Goal: Task Accomplishment & Management: Use online tool/utility

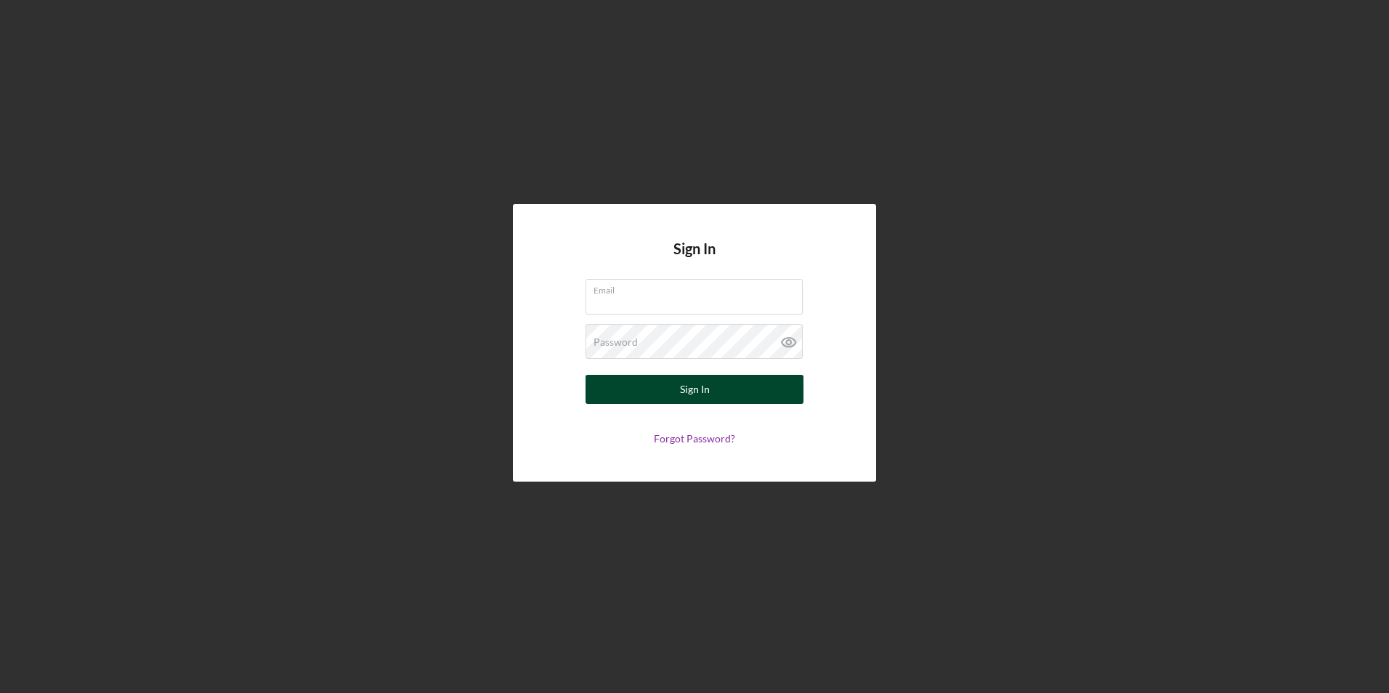
type input "[DOMAIN_NAME][EMAIL_ADDRESS][DOMAIN_NAME]"
click at [706, 391] on div "Sign In" at bounding box center [695, 389] width 30 height 29
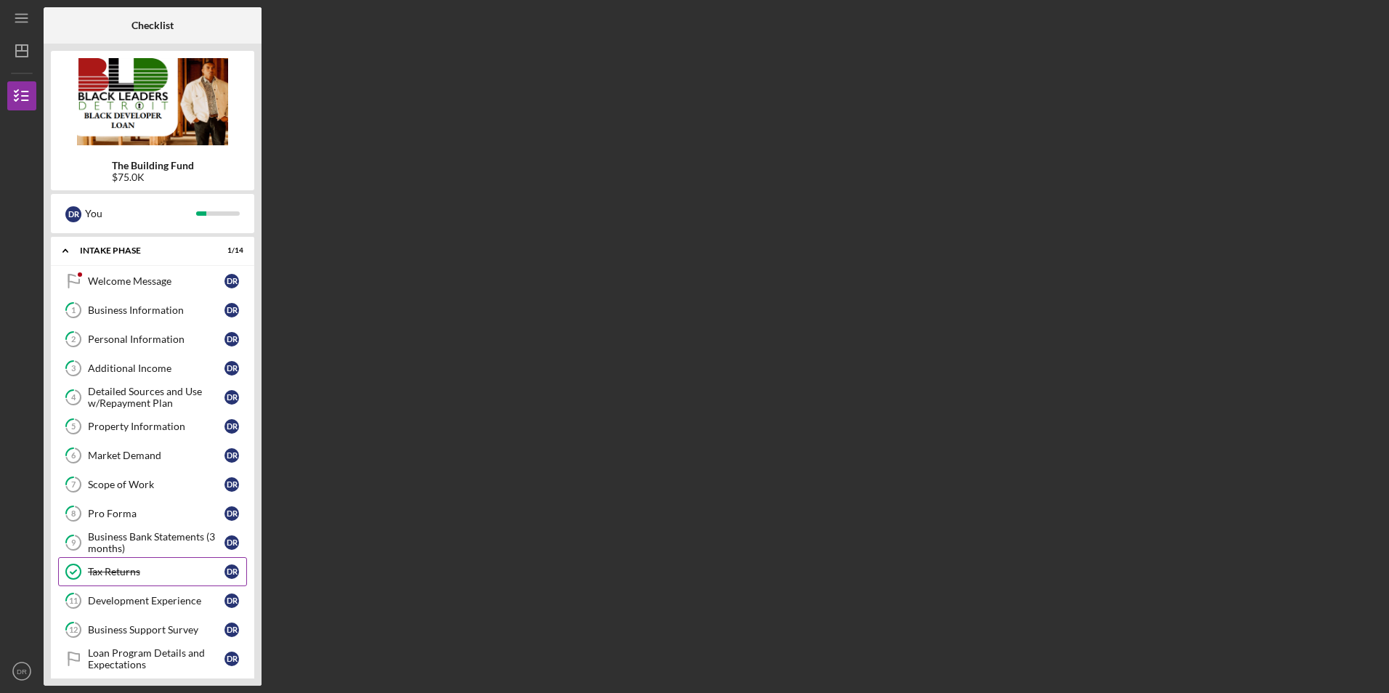
scroll to position [108, 0]
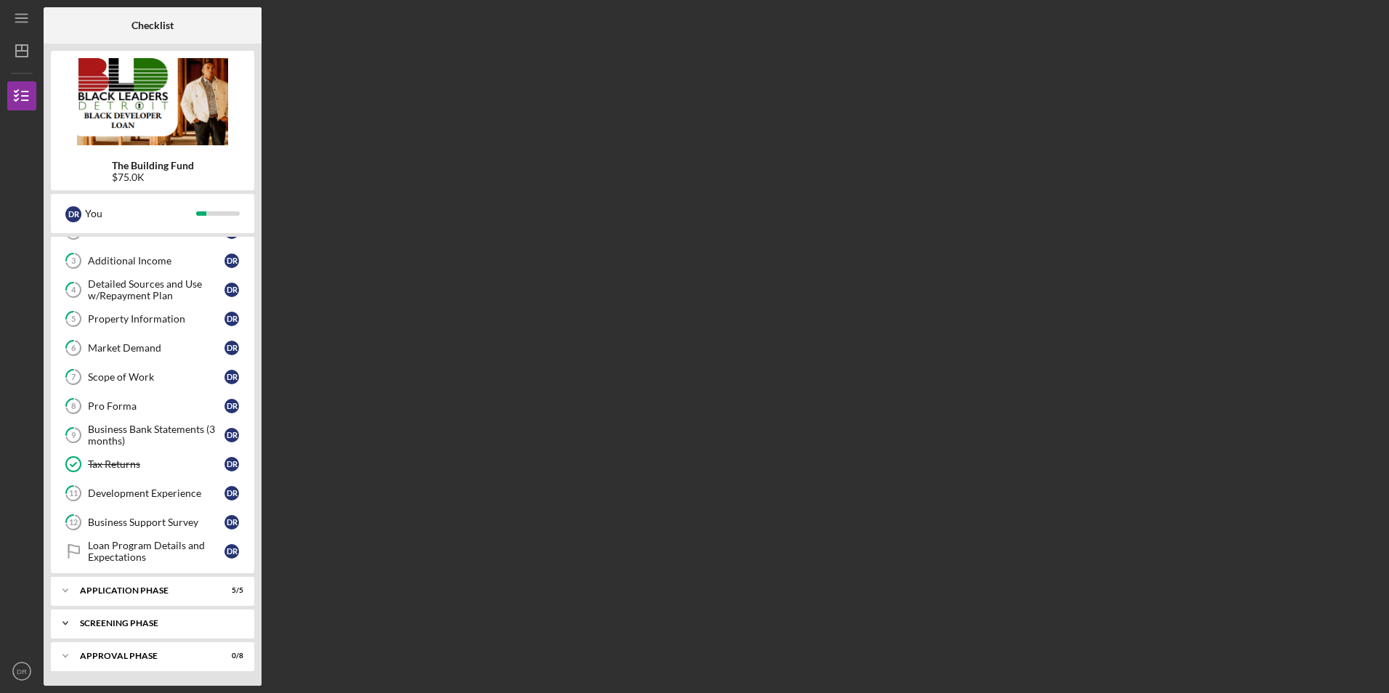
click at [116, 622] on div "Screening Phase" at bounding box center [158, 623] width 156 height 9
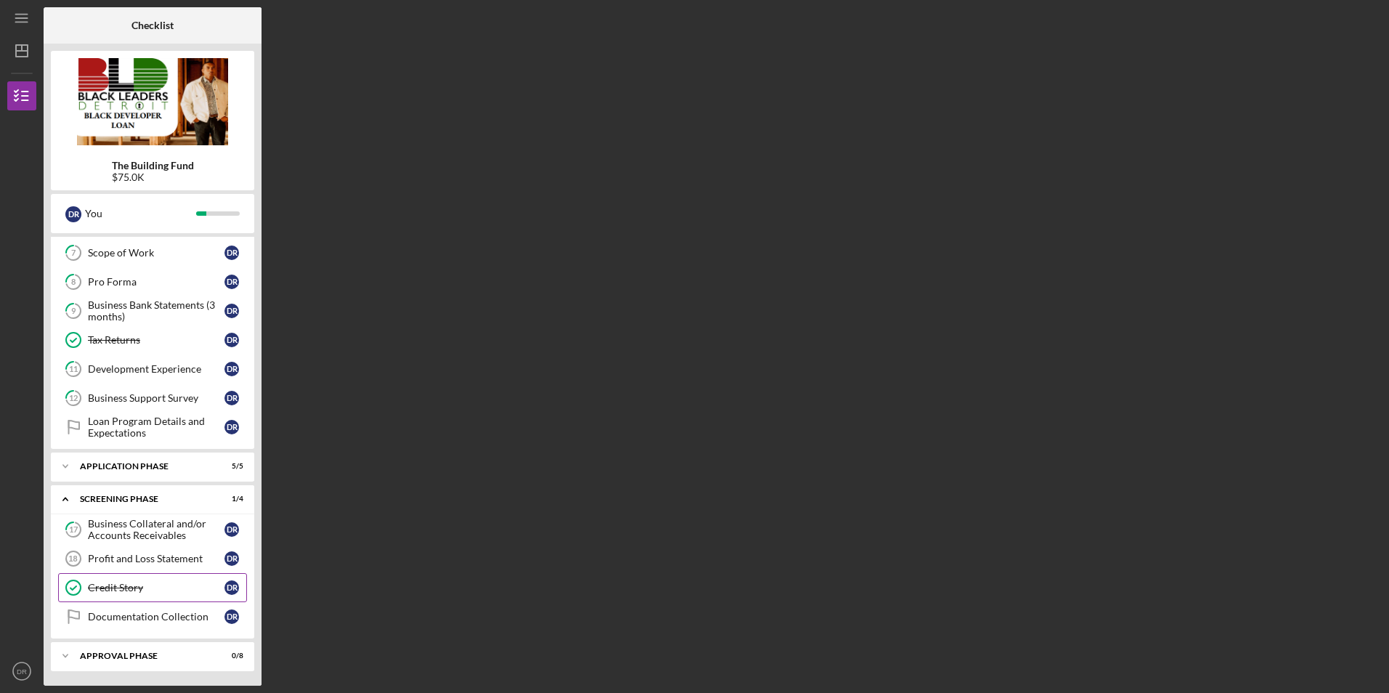
scroll to position [0, 0]
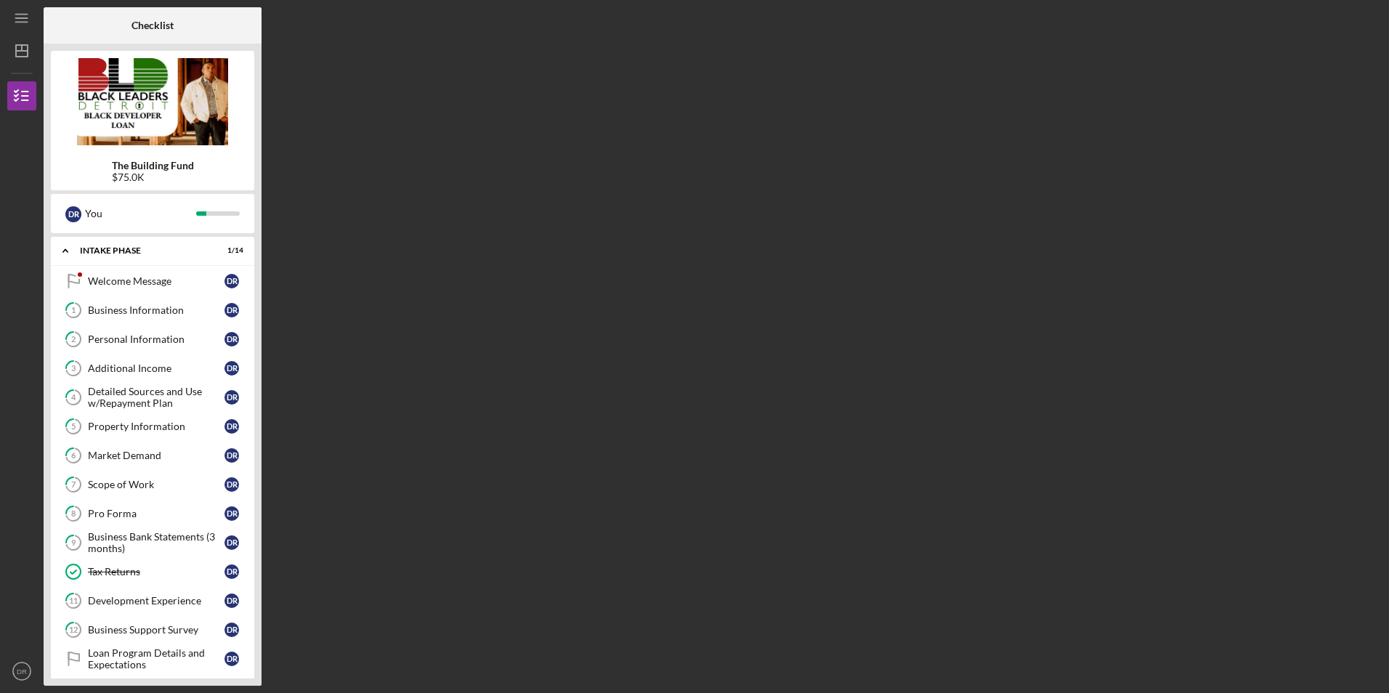
click at [323, 205] on div "Checklist The Building Fund $75.0K D R You Icon/Expander Intake Phase 1 / 14 We…" at bounding box center [713, 346] width 1338 height 678
